Goal: Task Accomplishment & Management: Complete application form

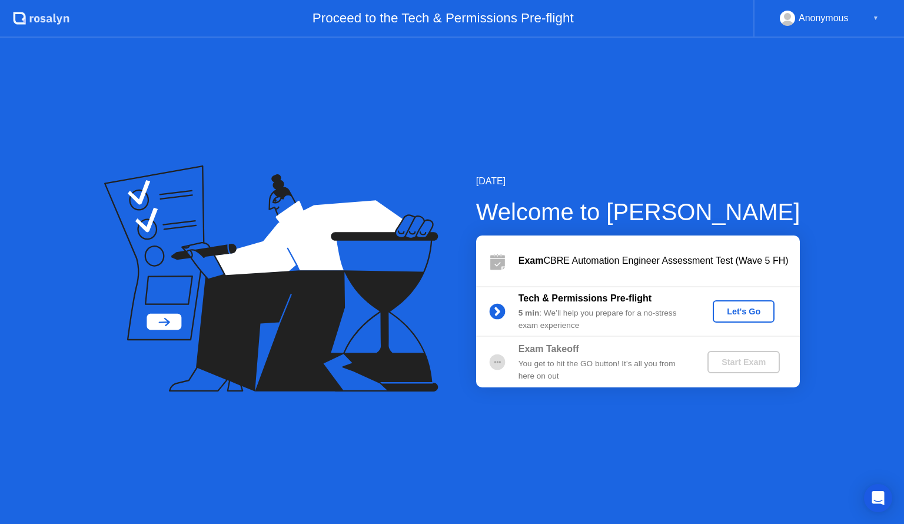
click at [737, 311] on div "Let's Go" at bounding box center [744, 311] width 52 height 9
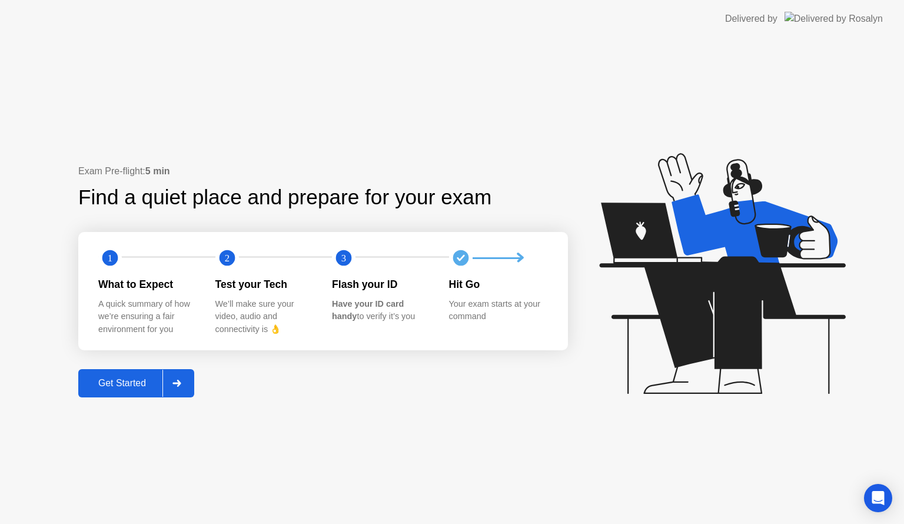
click at [132, 381] on div "Get Started" at bounding box center [122, 383] width 81 height 11
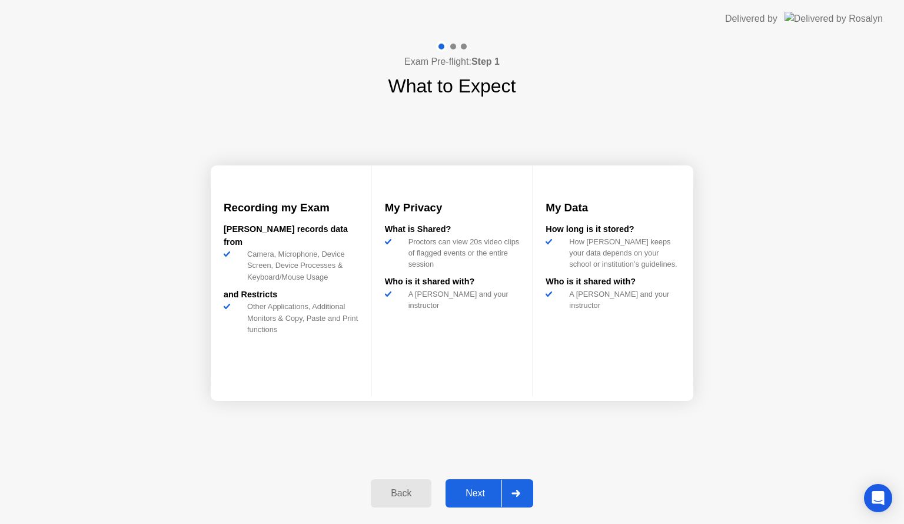
click at [477, 492] on div "Next" at bounding box center [475, 493] width 52 height 11
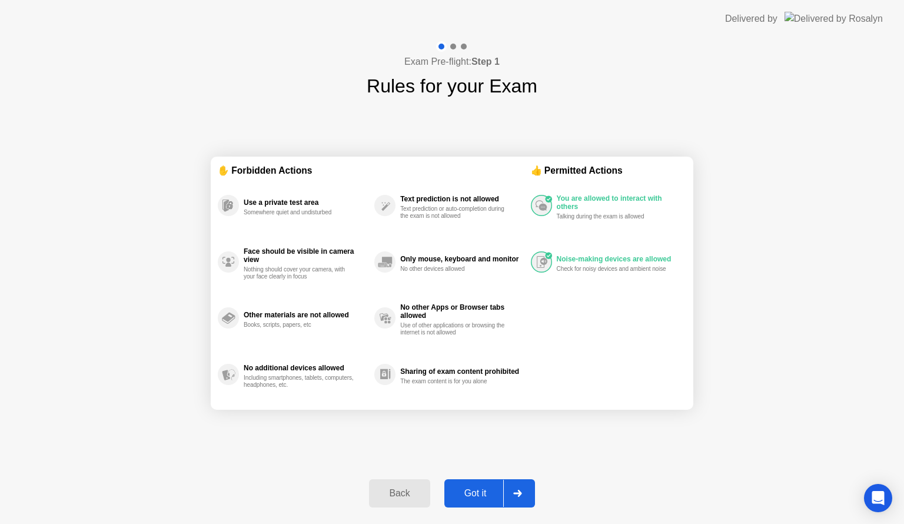
click at [477, 492] on div "Got it" at bounding box center [475, 493] width 55 height 11
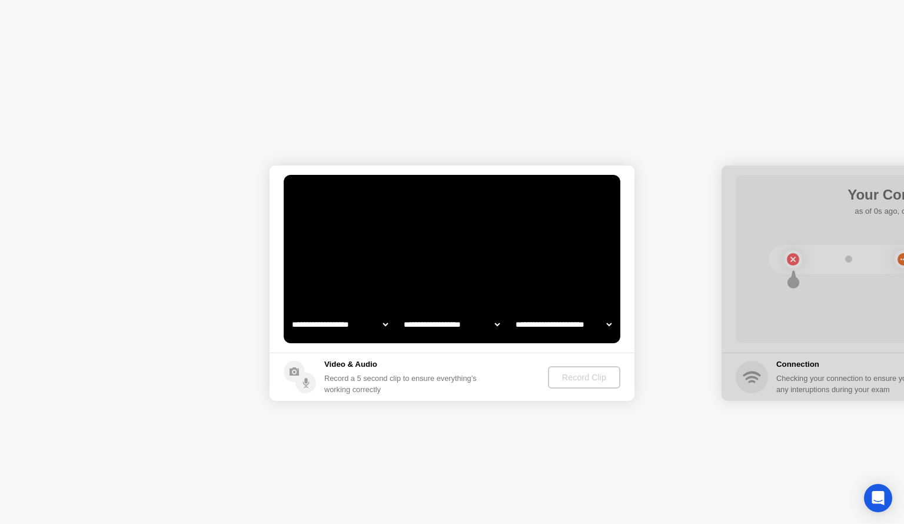
select select "**********"
select select "*******"
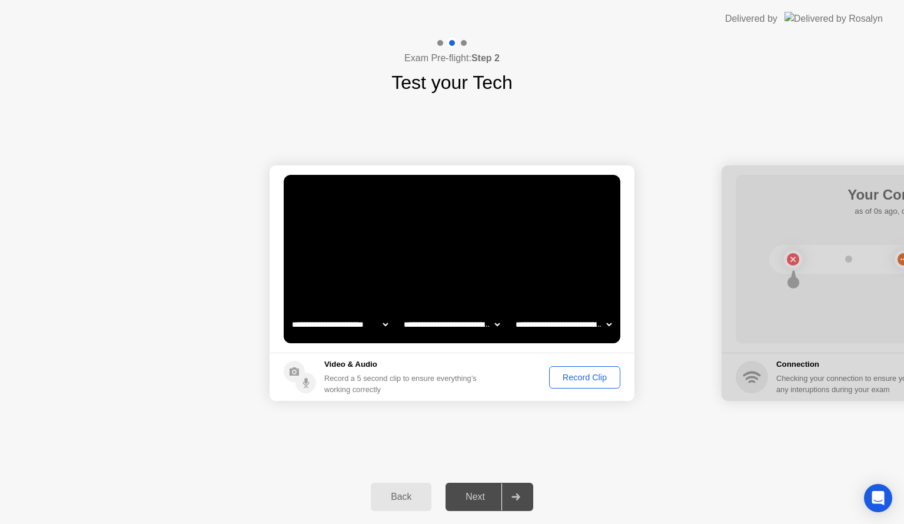
click at [586, 377] on div "Record Clip" at bounding box center [584, 377] width 63 height 9
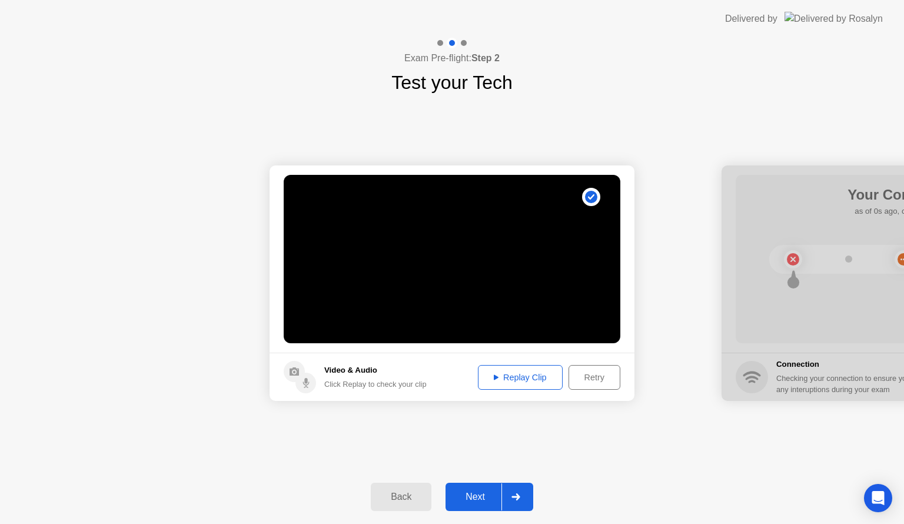
click at [469, 499] on div "Next" at bounding box center [475, 497] width 52 height 11
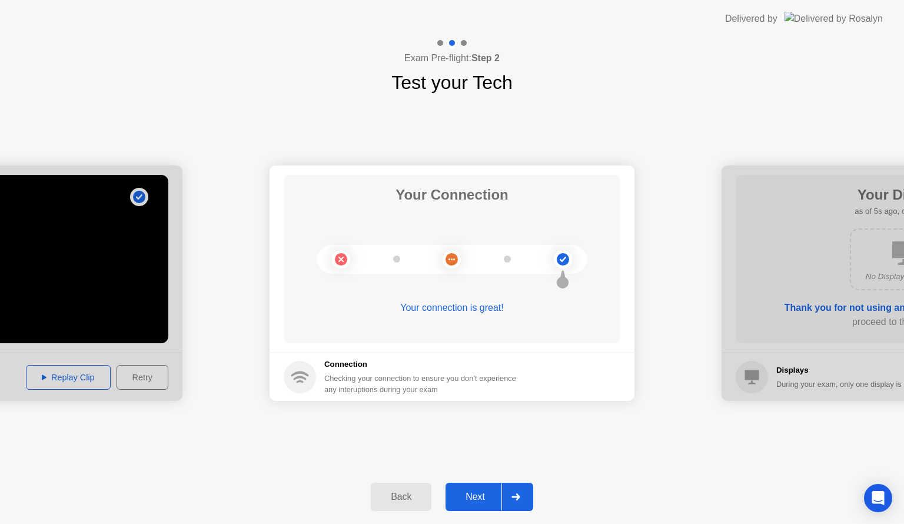
click at [469, 499] on div "Next" at bounding box center [475, 497] width 52 height 11
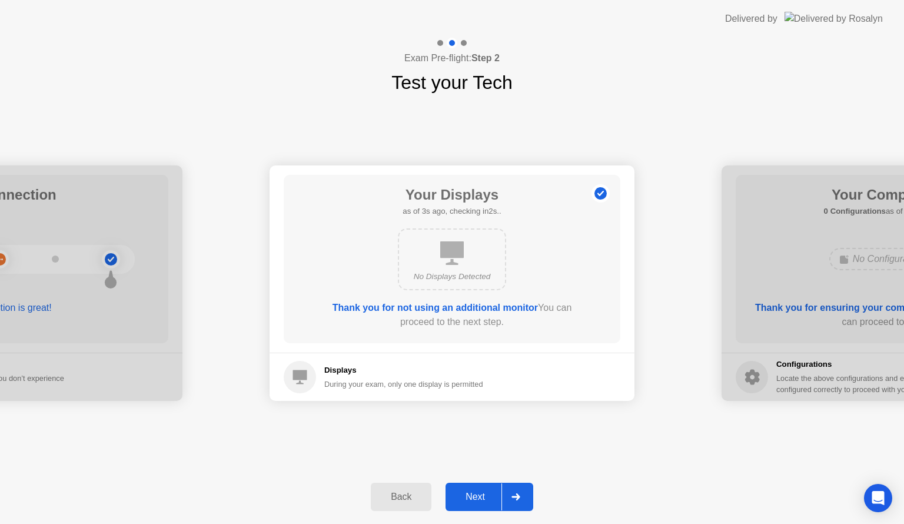
click at [470, 494] on div "Next" at bounding box center [475, 497] width 52 height 11
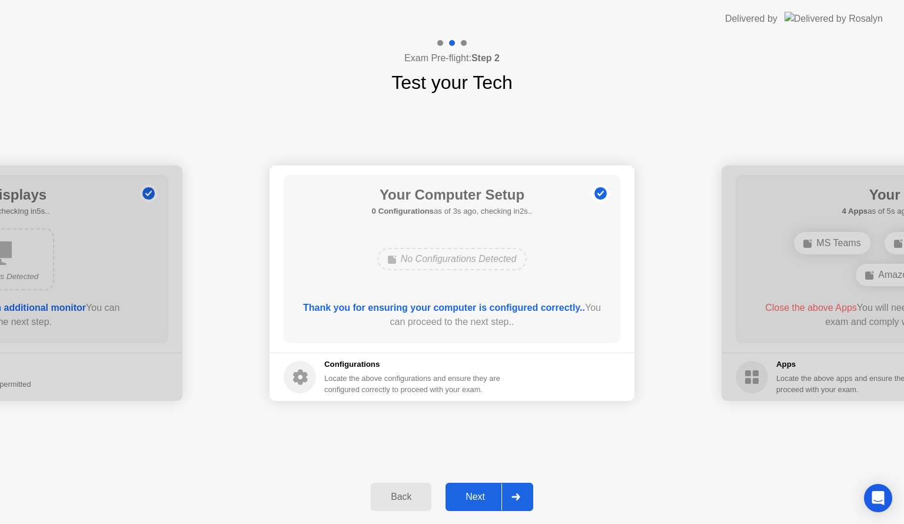
click at [470, 494] on div "Next" at bounding box center [475, 497] width 52 height 11
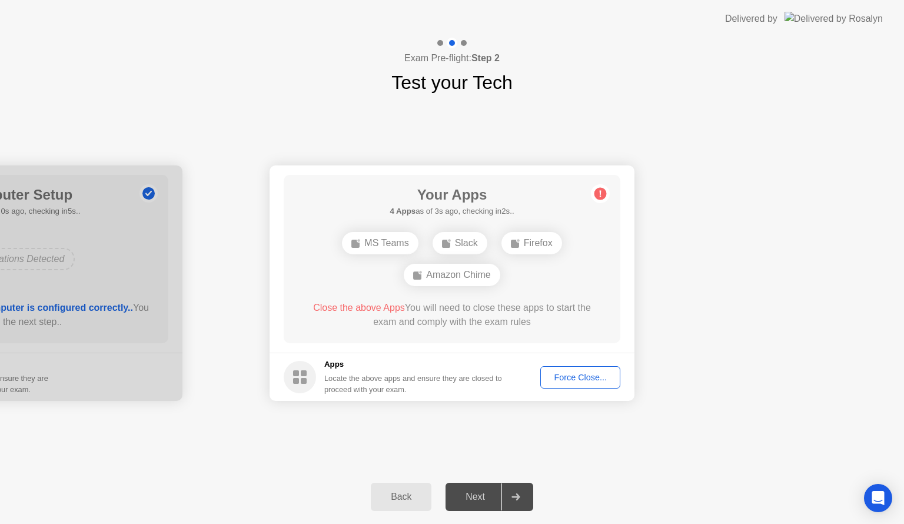
click at [575, 376] on div "Force Close..." at bounding box center [580, 377] width 72 height 9
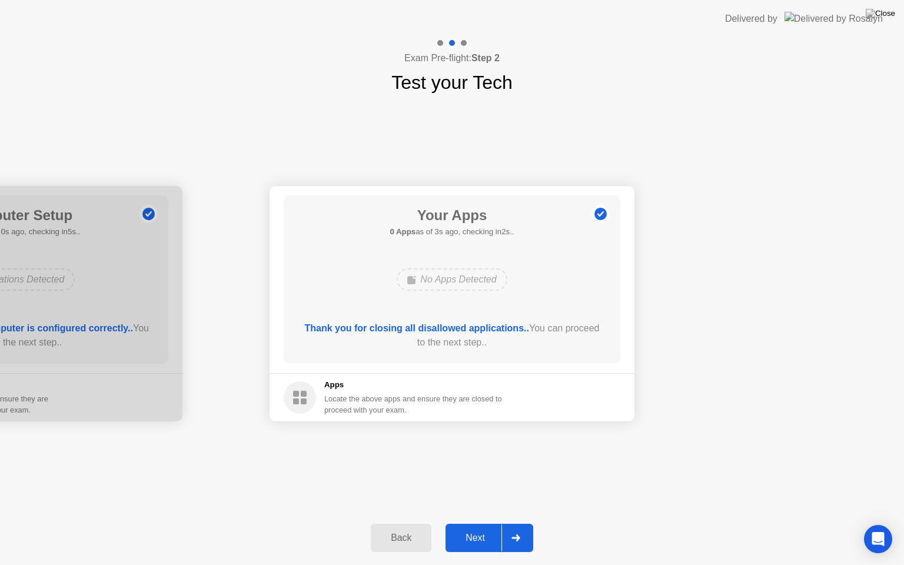
click at [476, 523] on div "Next" at bounding box center [475, 538] width 52 height 11
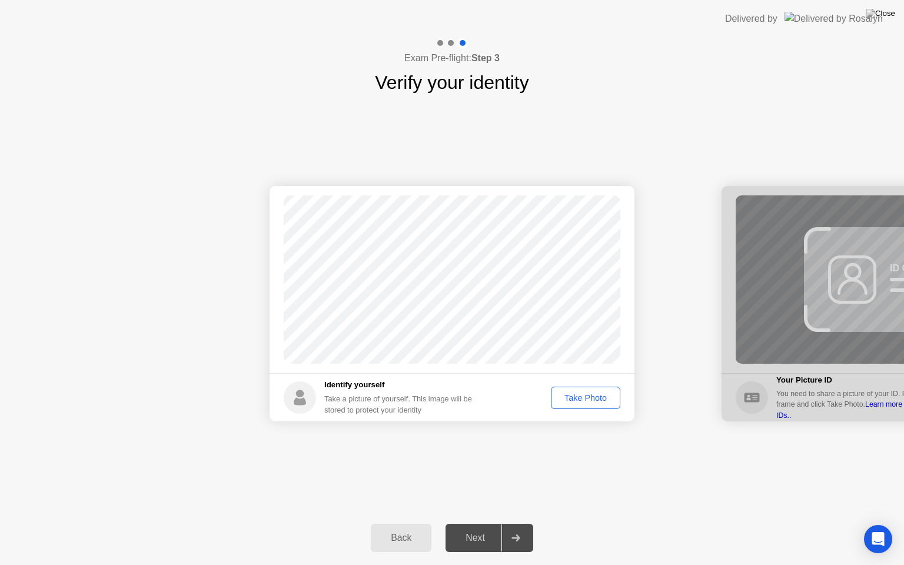
click at [585, 396] on div "Take Photo" at bounding box center [585, 397] width 61 height 9
click at [596, 396] on div "Retake" at bounding box center [593, 397] width 46 height 9
click at [596, 396] on div "Take Photo" at bounding box center [585, 397] width 61 height 9
click at [476, 523] on div "Next" at bounding box center [475, 538] width 52 height 11
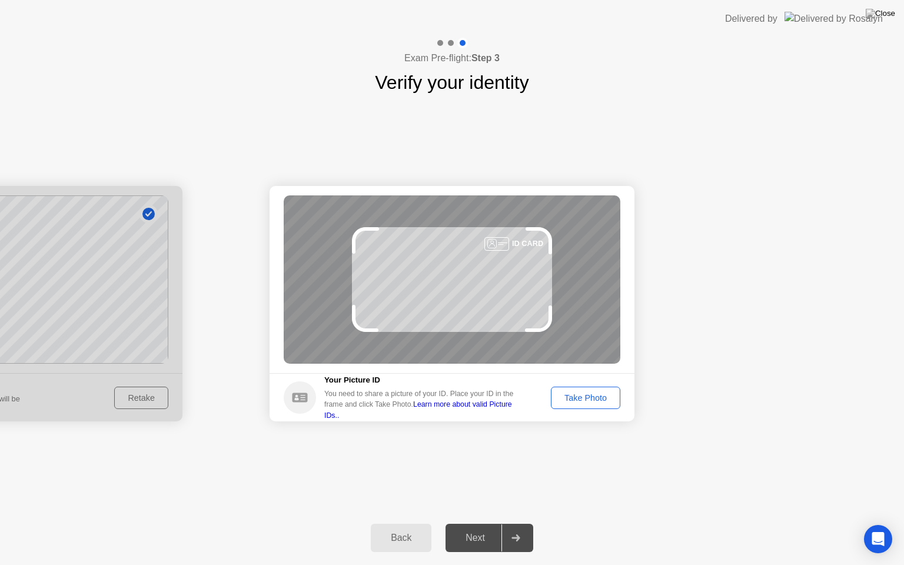
click at [596, 399] on div "Take Photo" at bounding box center [585, 397] width 61 height 9
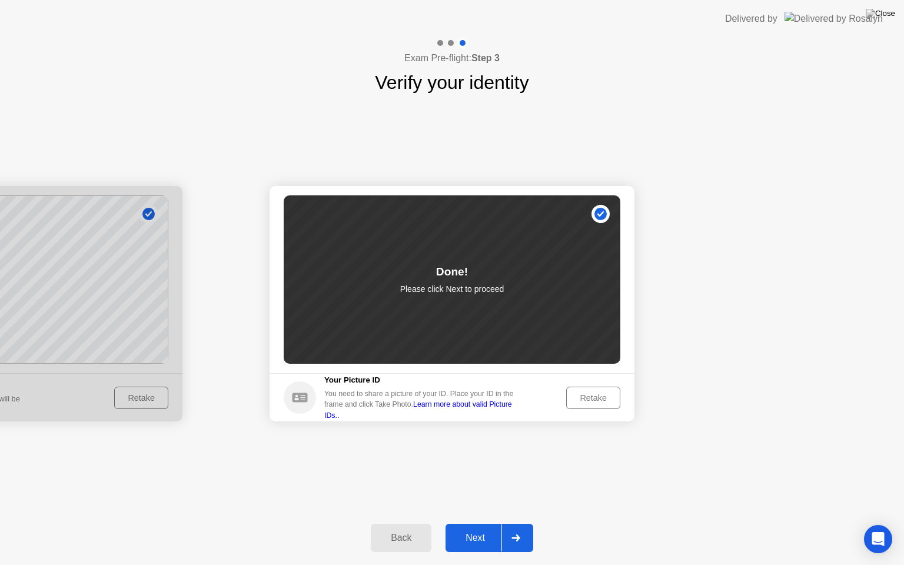
click at [479, 523] on div "Next" at bounding box center [475, 538] width 52 height 11
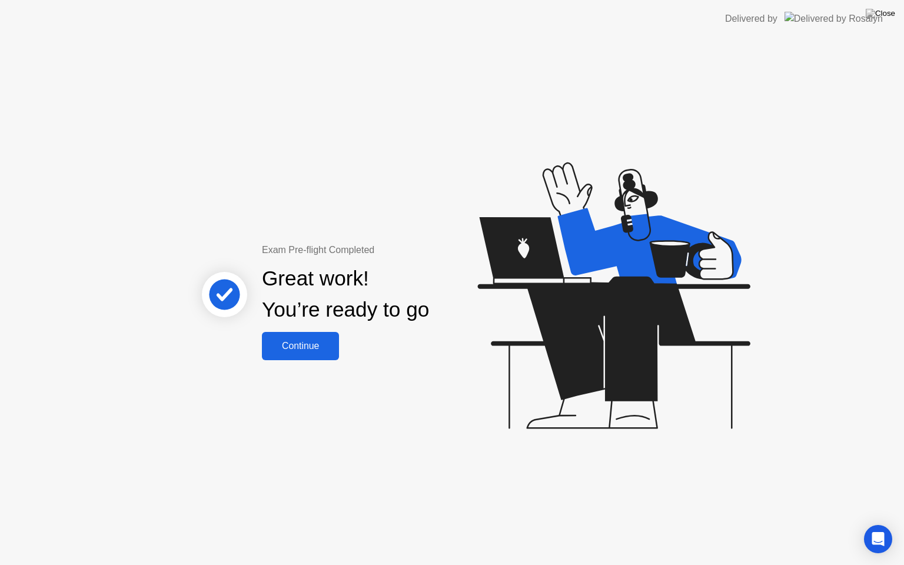
click at [308, 341] on div "Continue" at bounding box center [300, 346] width 70 height 11
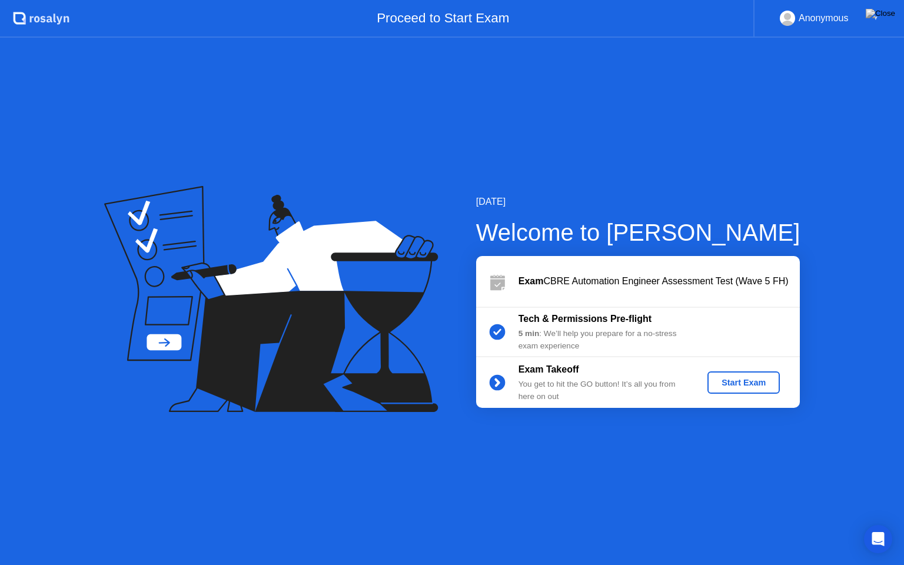
click at [732, 381] on div "Start Exam" at bounding box center [743, 382] width 63 height 9
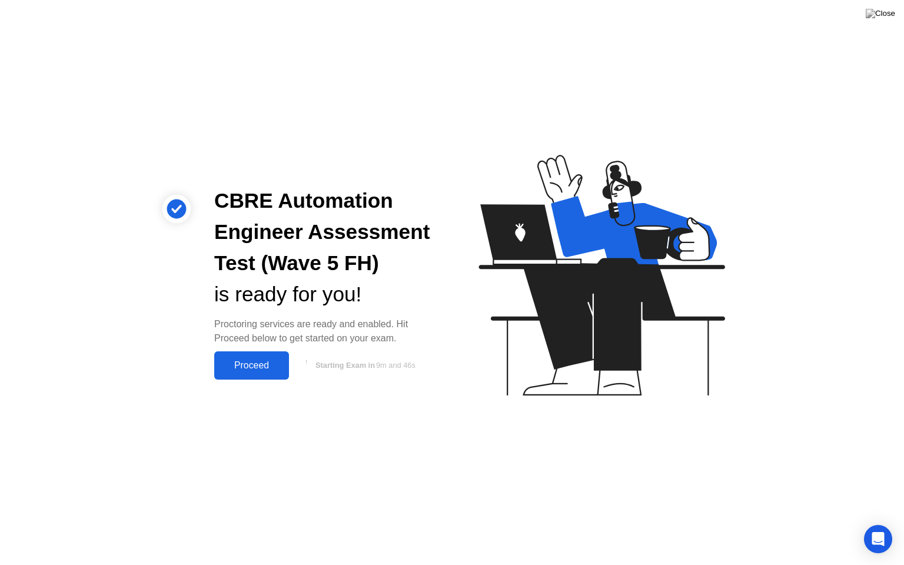
click at [245, 361] on div "Proceed" at bounding box center [252, 365] width 68 height 11
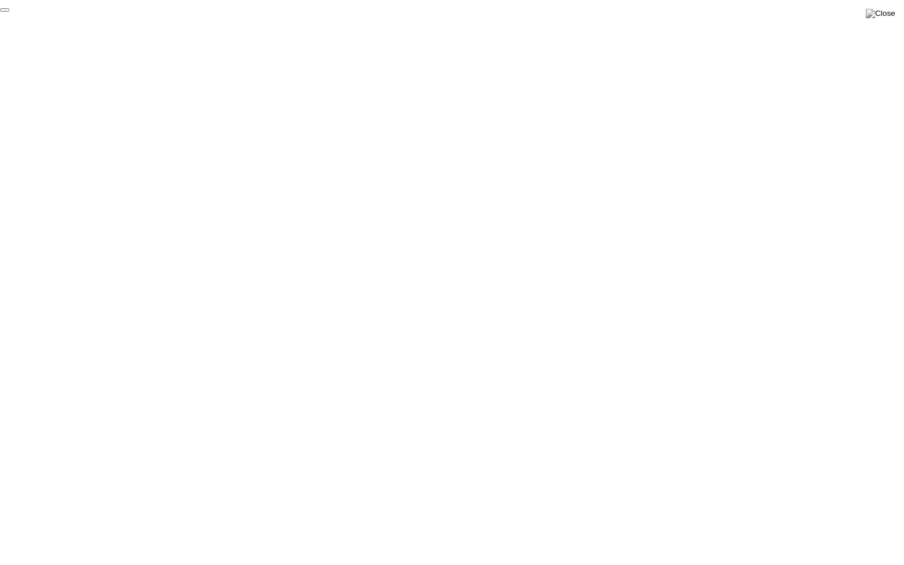
click div "End Proctoring Session"
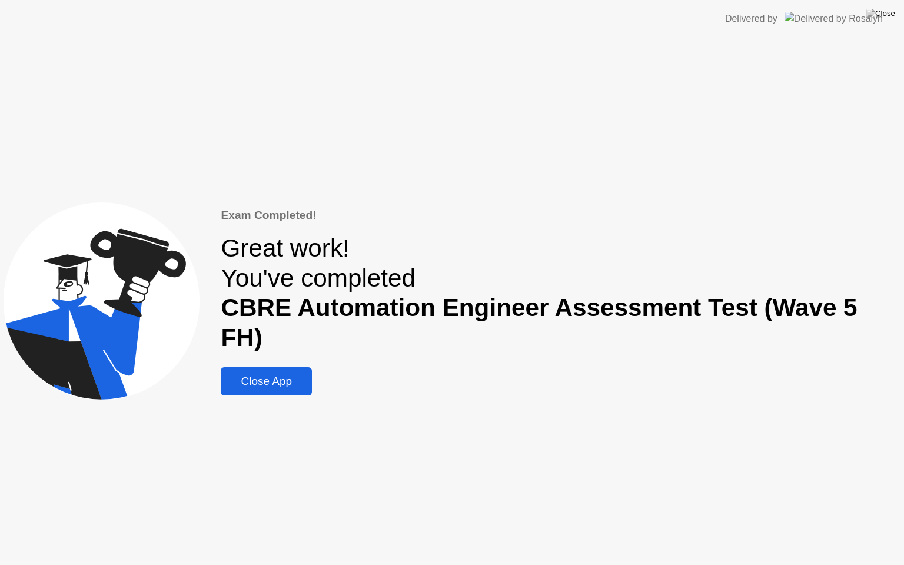
click at [280, 375] on div "Close App" at bounding box center [266, 381] width 84 height 13
